Goal: Task Accomplishment & Management: Manage account settings

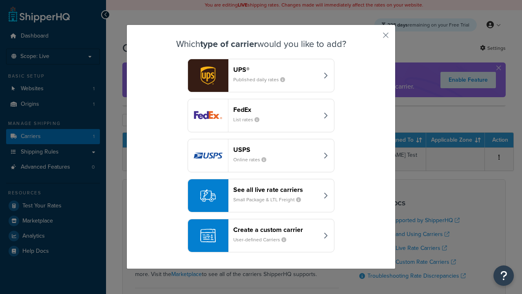
scroll to position [40, 0]
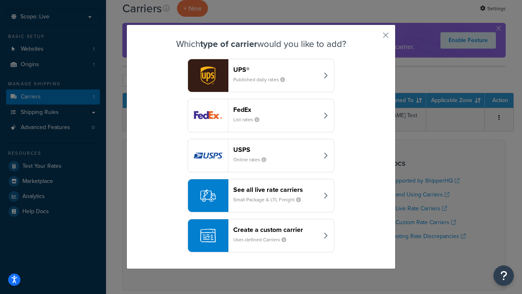
click at [276, 109] on header "FedEx" at bounding box center [275, 110] width 85 height 8
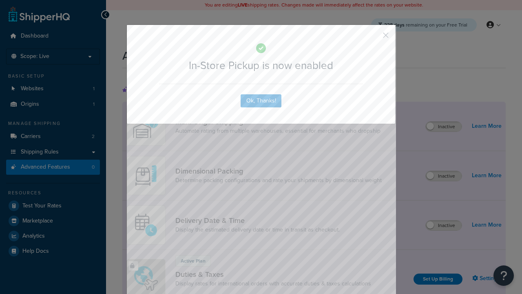
scroll to position [264, 0]
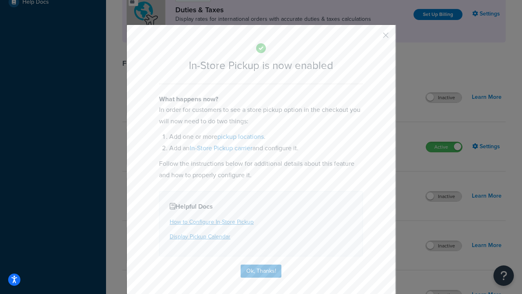
click at [374, 38] on button "button" at bounding box center [374, 38] width 2 height 2
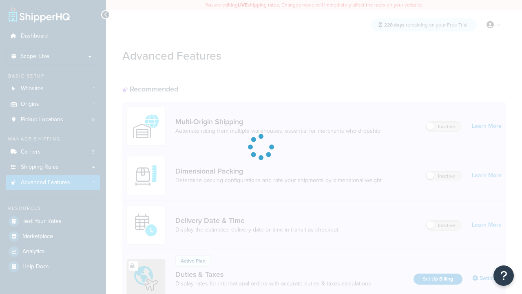
scroll to position [264, 0]
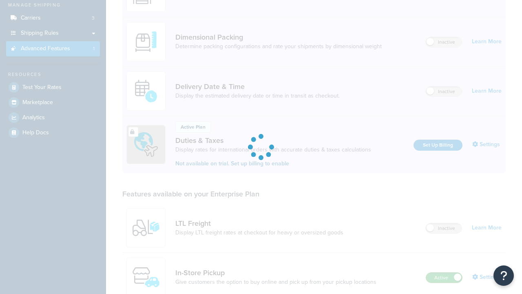
click at [444, 273] on label "Active" at bounding box center [444, 278] width 36 height 10
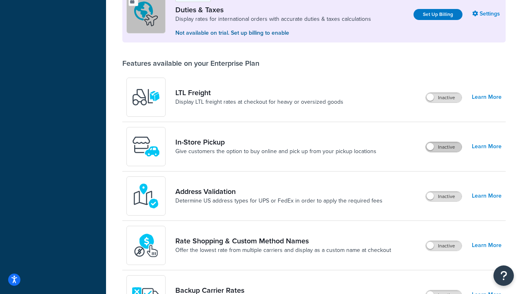
scroll to position [249, 0]
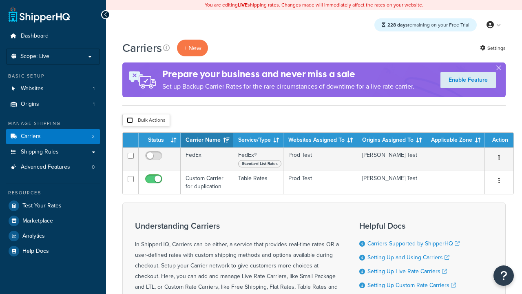
click at [130, 120] on input "checkbox" at bounding box center [130, 120] width 6 height 6
checkbox input "true"
click at [0, 0] on button "Delete" at bounding box center [0, 0] width 0 height 0
